Goal: Task Accomplishment & Management: Manage account settings

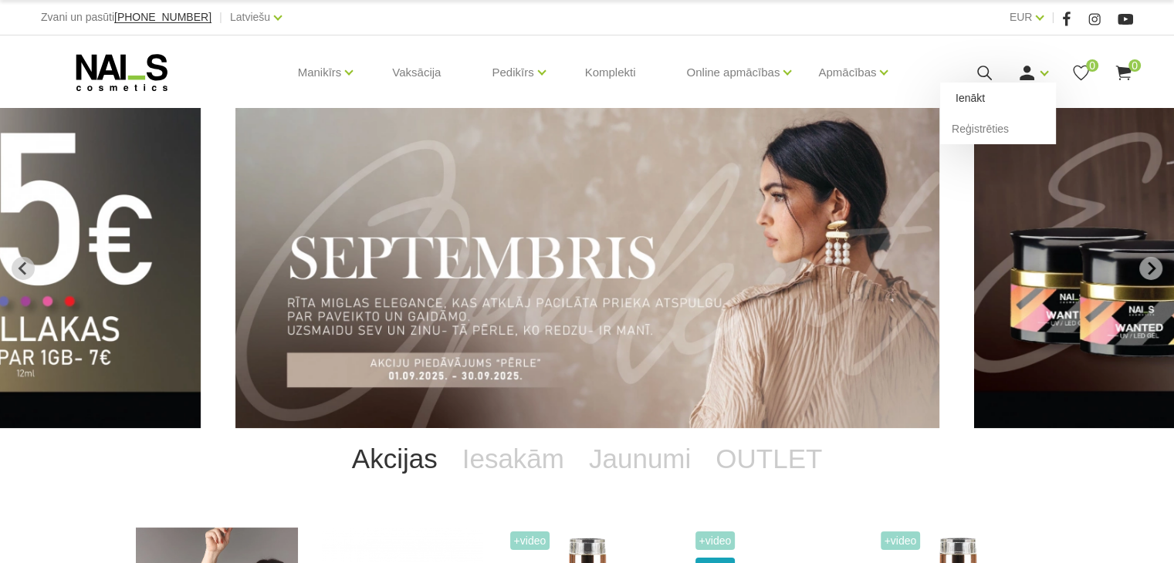
click at [978, 94] on link "Ienākt" at bounding box center [998, 98] width 116 height 31
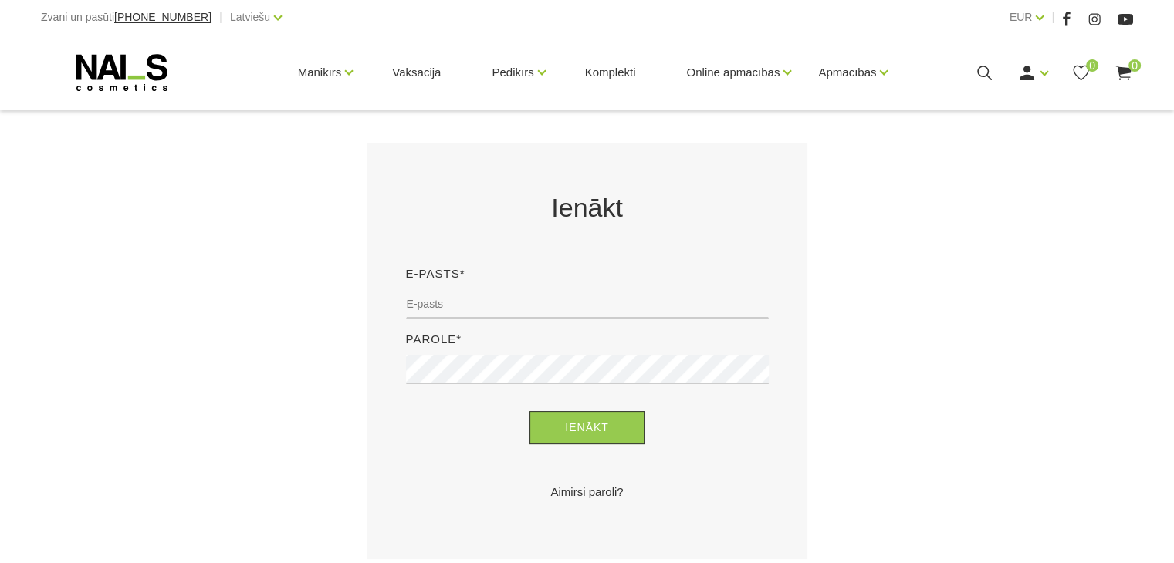
scroll to position [247, 0]
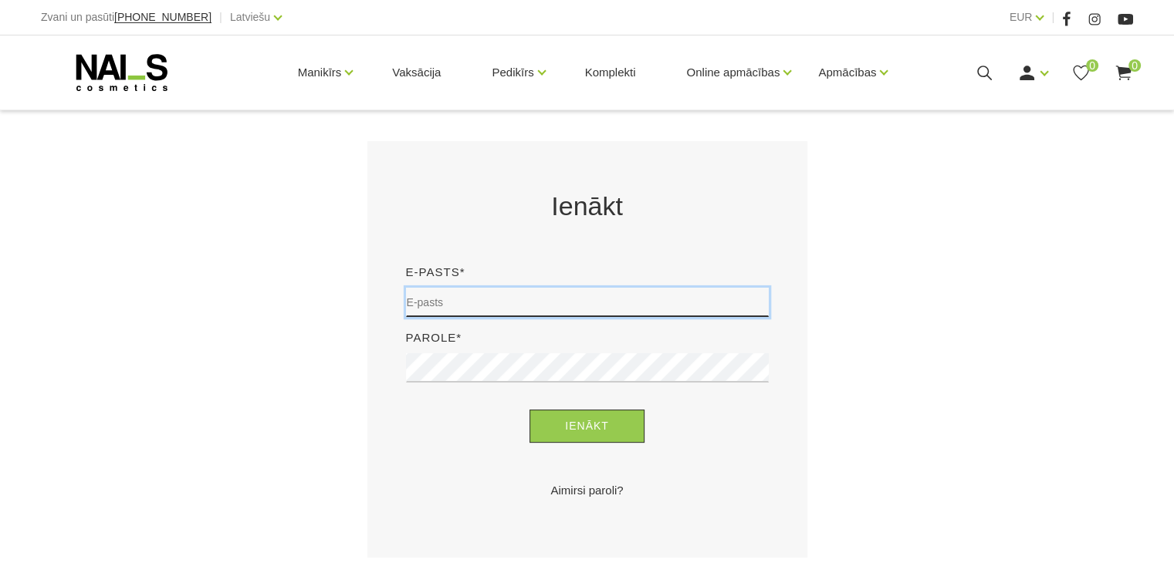
click at [608, 304] on input "email" at bounding box center [587, 302] width 363 height 29
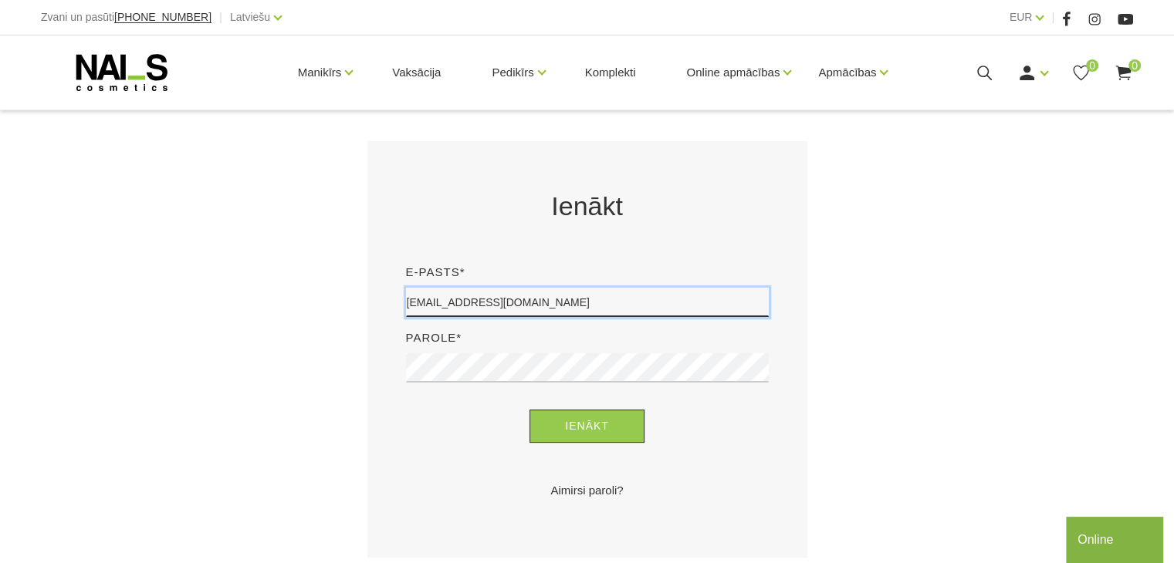
type input "savcenkoluize@gmail.com"
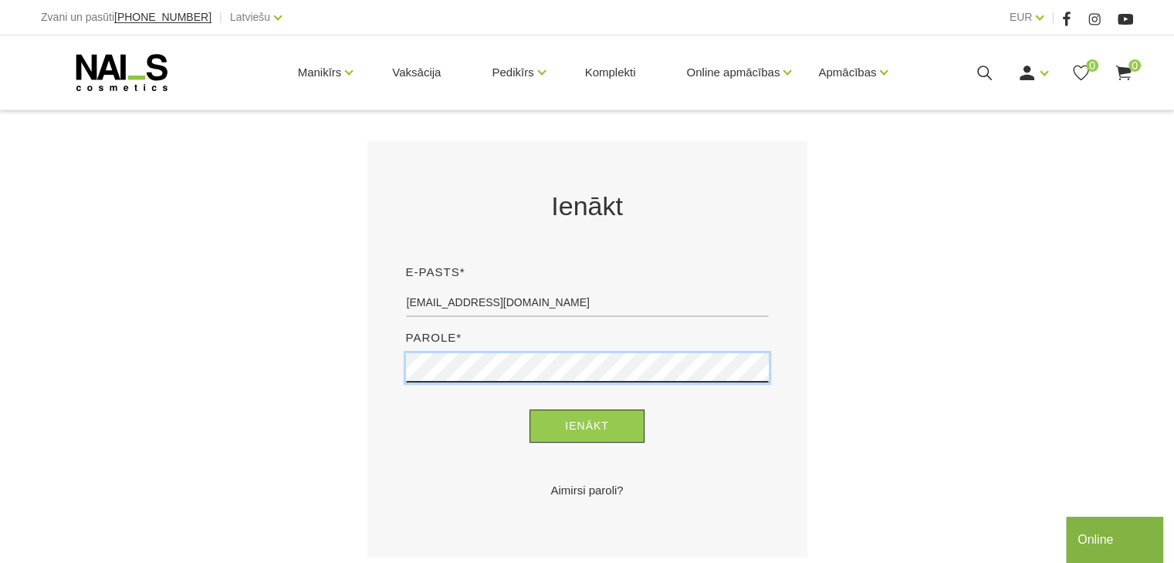
click at [529, 410] on button "Ienākt" at bounding box center [586, 426] width 115 height 33
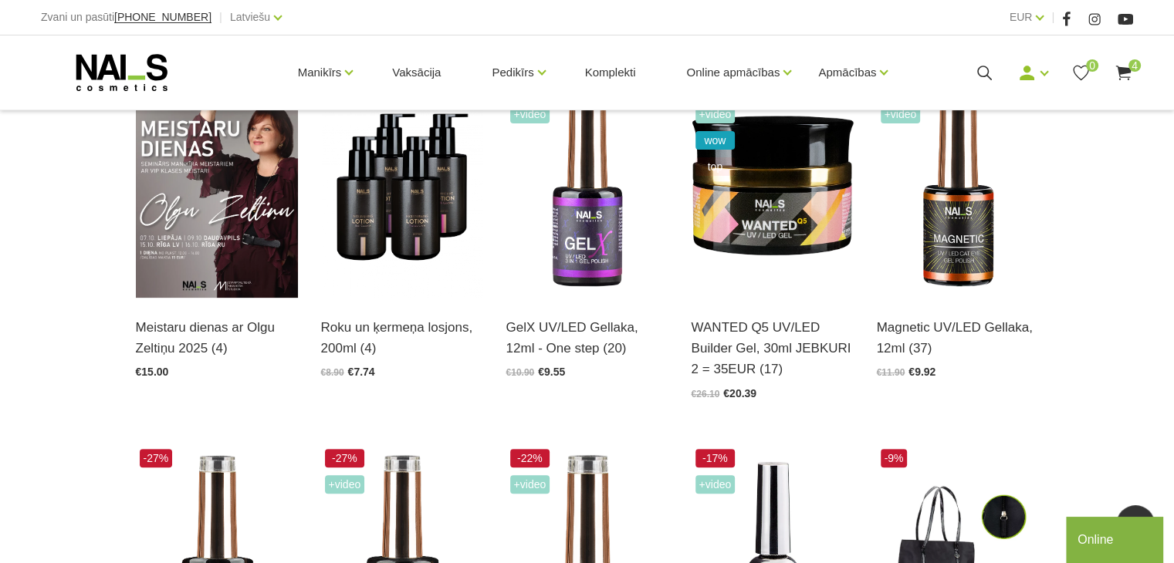
scroll to position [459, 0]
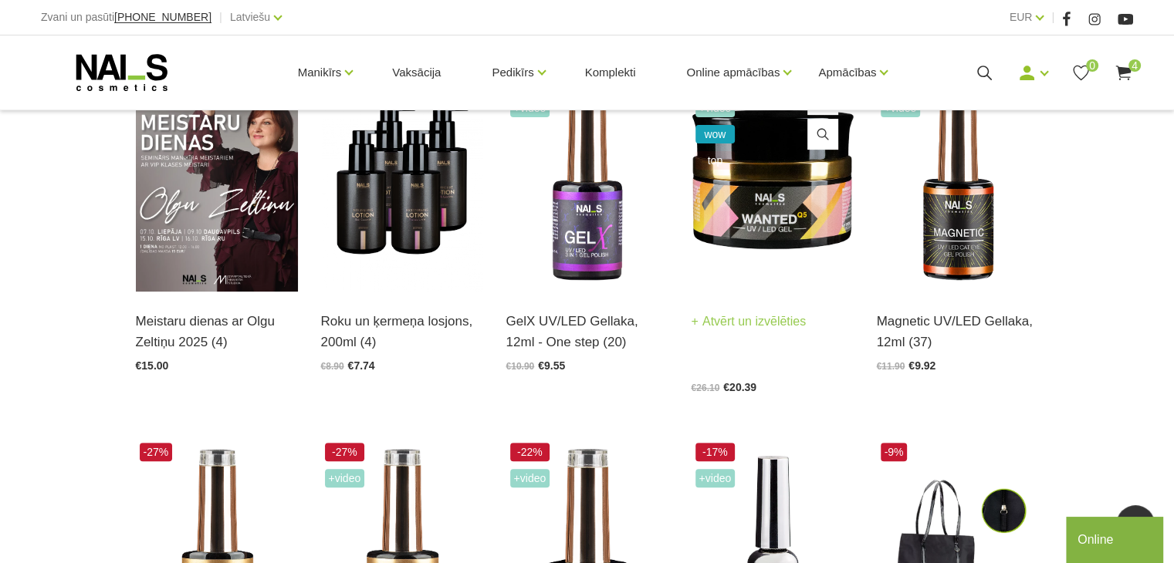
click at [775, 324] on link "Atvērt un izvēlēties" at bounding box center [748, 322] width 115 height 22
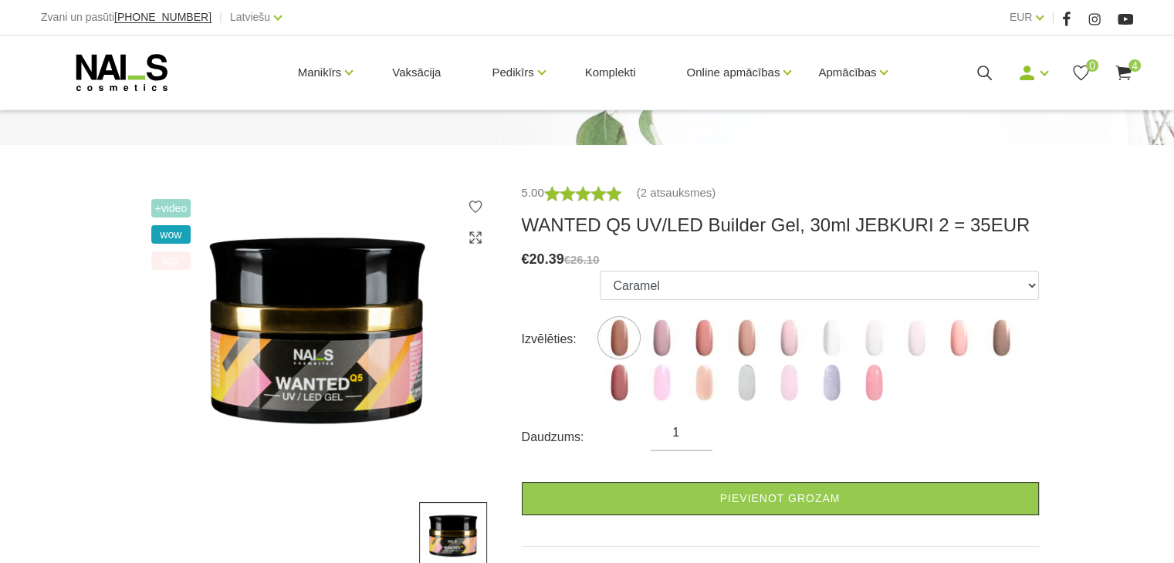
scroll to position [330, 0]
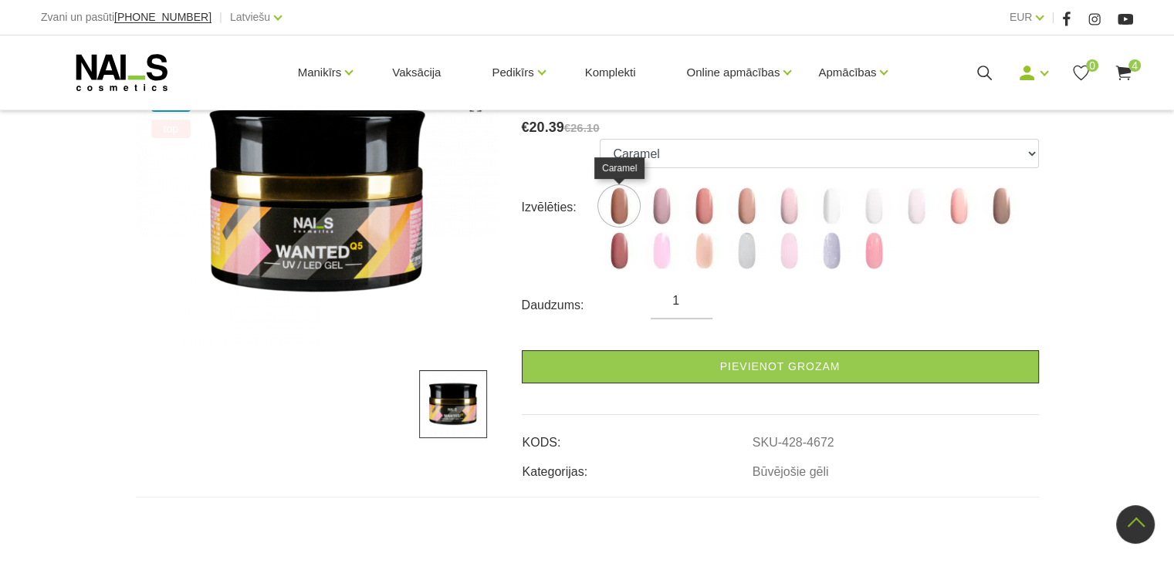
click at [610, 204] on img at bounding box center [618, 206] width 39 height 39
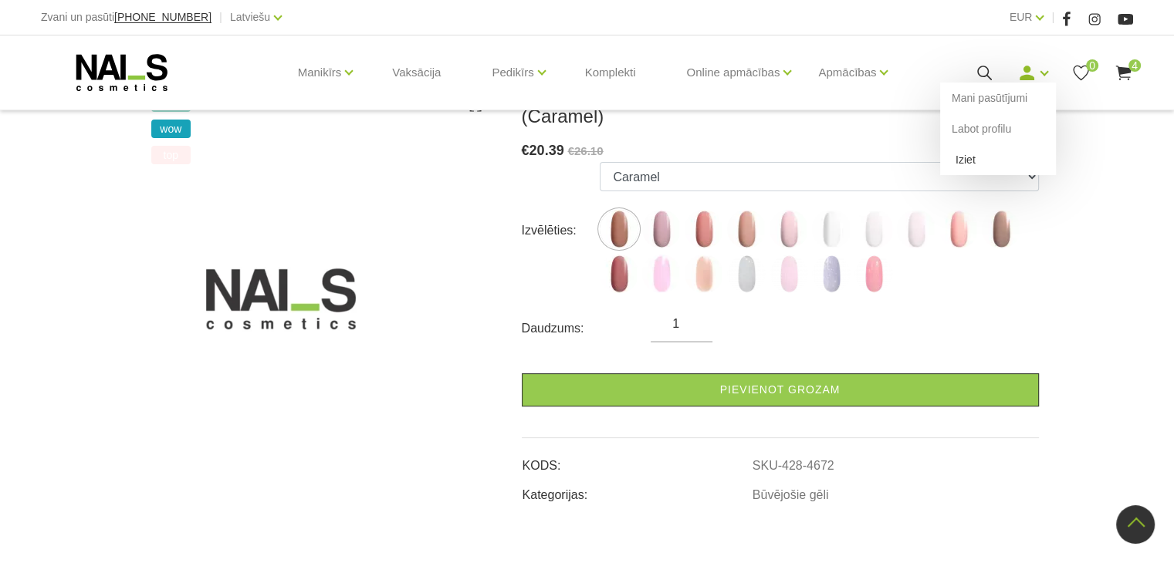
click at [960, 161] on link "Iziet" at bounding box center [998, 159] width 116 height 31
